Goal: Navigation & Orientation: Go to known website

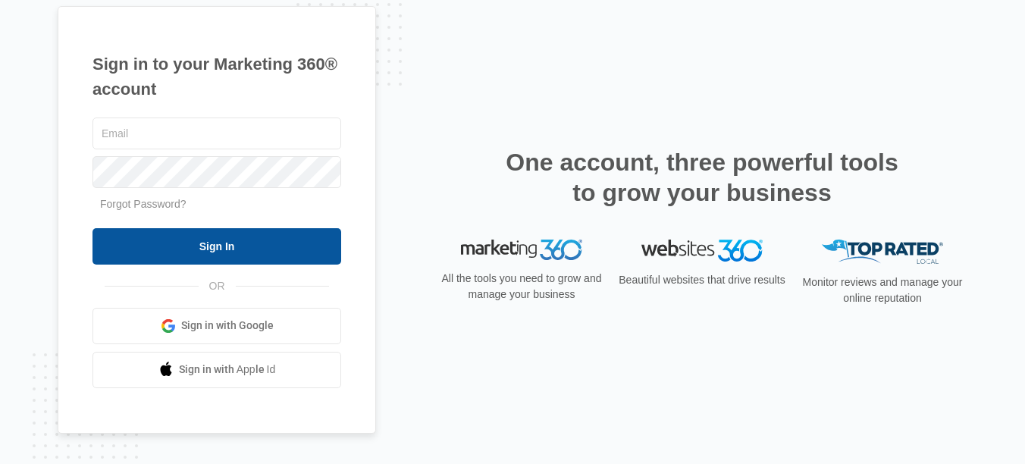
type input "[EMAIL_ADDRESS][DOMAIN_NAME]"
click at [214, 248] on input "Sign In" at bounding box center [217, 246] width 249 height 36
